Goal: Task Accomplishment & Management: Use online tool/utility

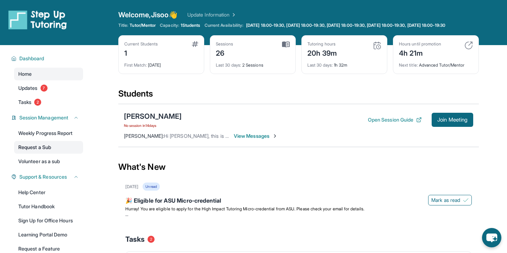
click at [65, 149] on link "Request a Sub" at bounding box center [48, 147] width 69 height 13
